Goal: Information Seeking & Learning: Understand process/instructions

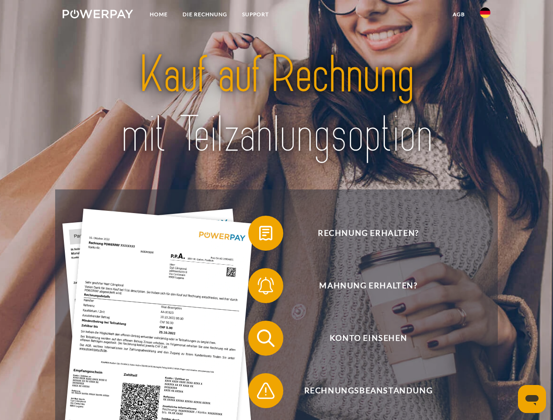
click at [98, 15] on img at bounding box center [98, 14] width 70 height 9
click at [485, 15] on img at bounding box center [485, 12] width 11 height 11
click at [458, 14] on link "agb" at bounding box center [458, 15] width 27 height 16
click at [259, 235] on span at bounding box center [253, 233] width 44 height 44
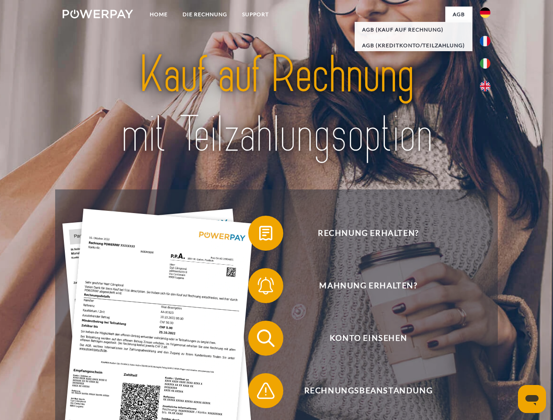
click at [259, 288] on span at bounding box center [253, 286] width 44 height 44
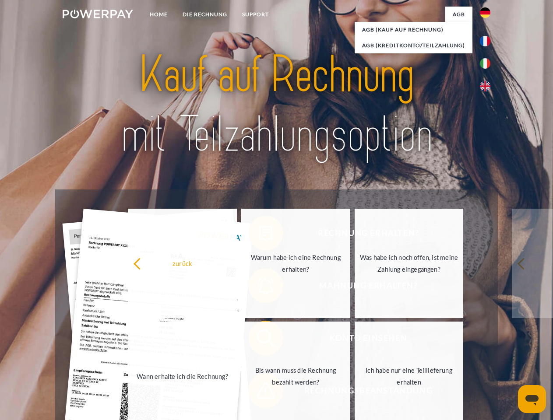
click at [259, 340] on link "Bis wann muss die Rechnung bezahlt werden?" at bounding box center [295, 376] width 109 height 109
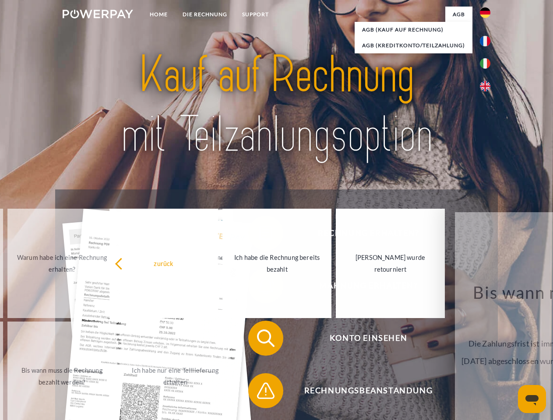
click at [259, 393] on span at bounding box center [253, 391] width 44 height 44
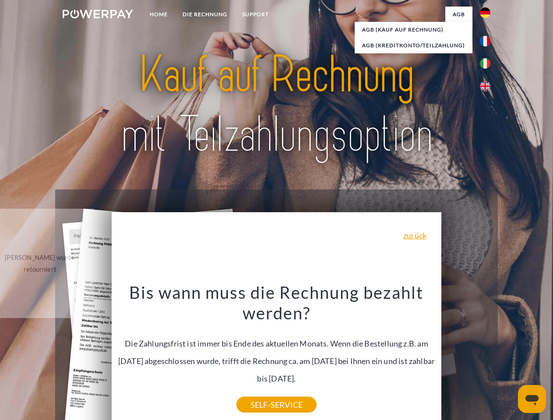
click at [532, 399] on icon "Messaging-Fenster öffnen" at bounding box center [531, 400] width 13 height 11
